Goal: Book appointment/travel/reservation

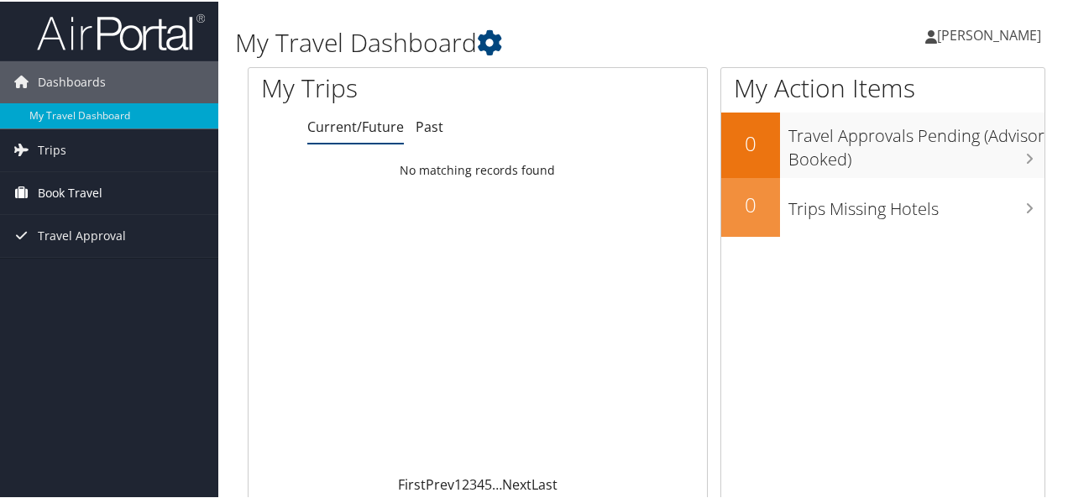
click at [77, 195] on span "Book Travel" at bounding box center [70, 191] width 65 height 42
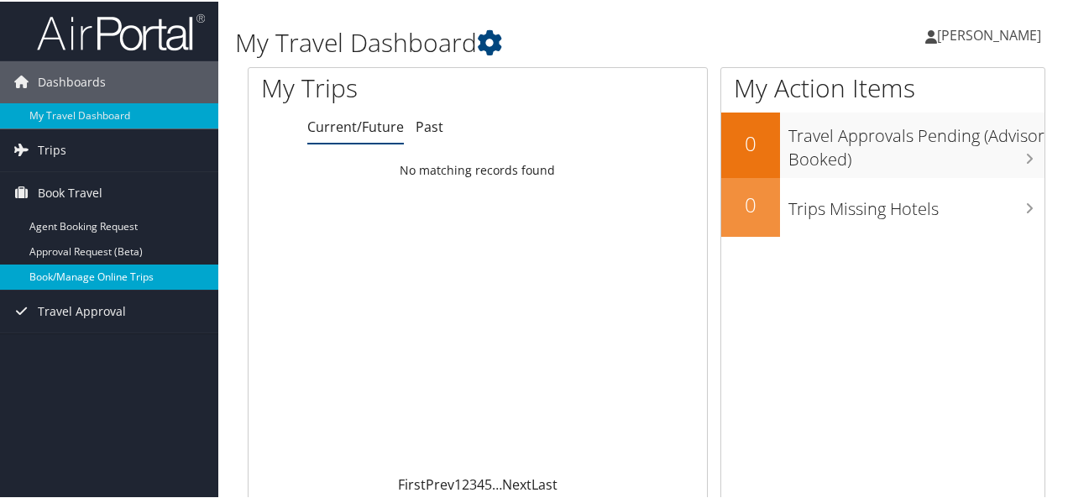
click at [102, 275] on link "Book/Manage Online Trips" at bounding box center [109, 275] width 218 height 25
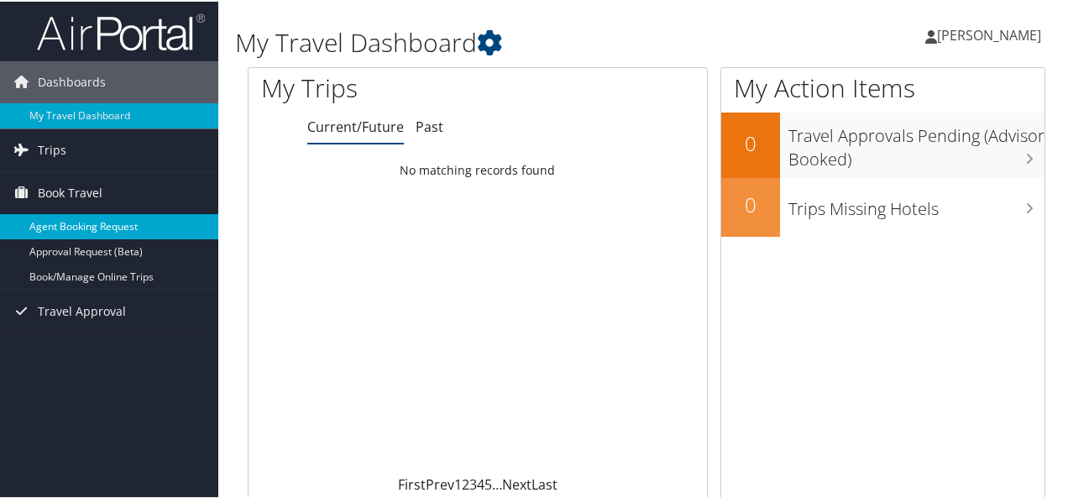
click at [116, 227] on link "Agent Booking Request" at bounding box center [109, 224] width 218 height 25
